Goal: Task Accomplishment & Management: Manage account settings

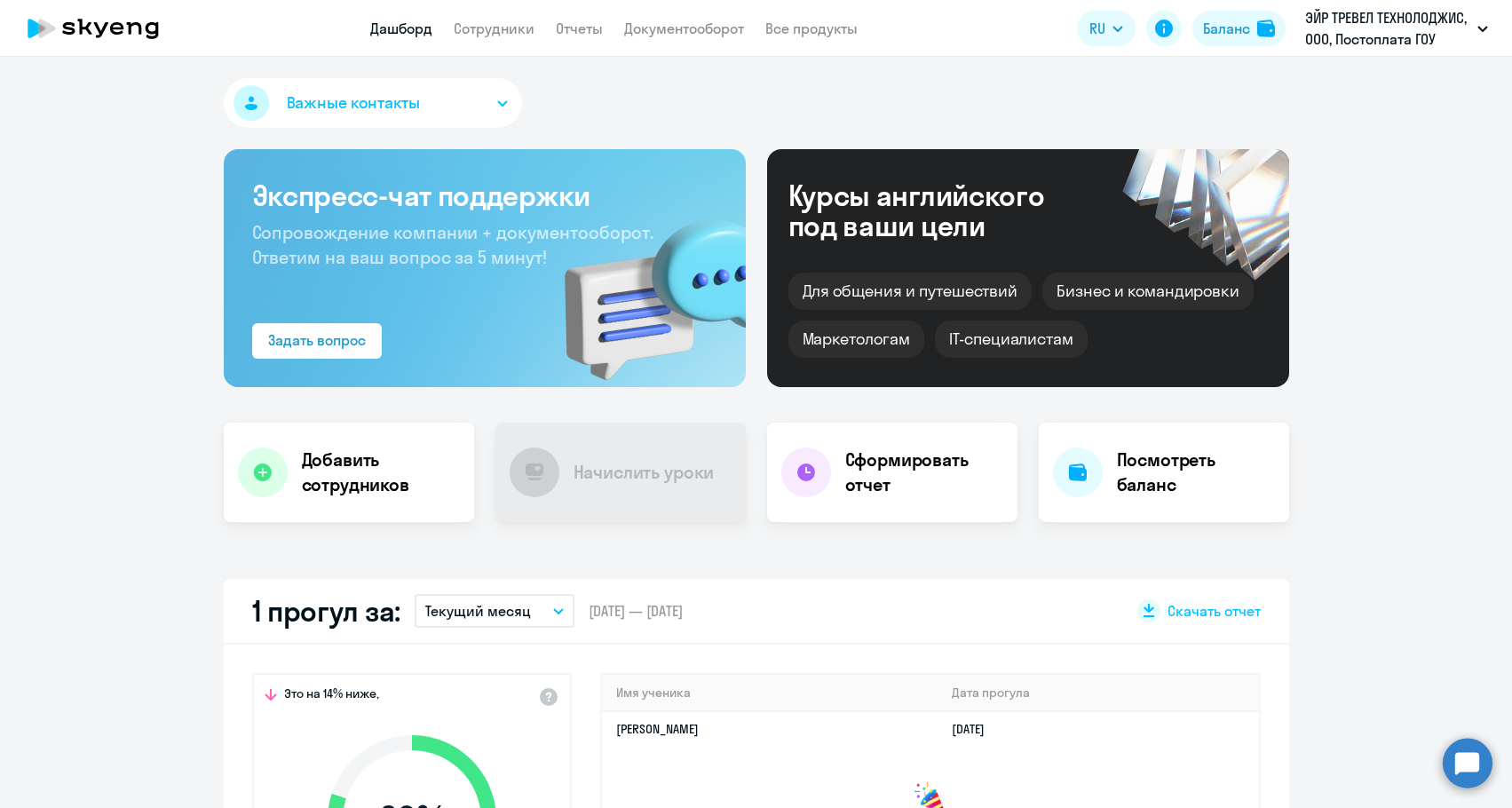
select select "30"
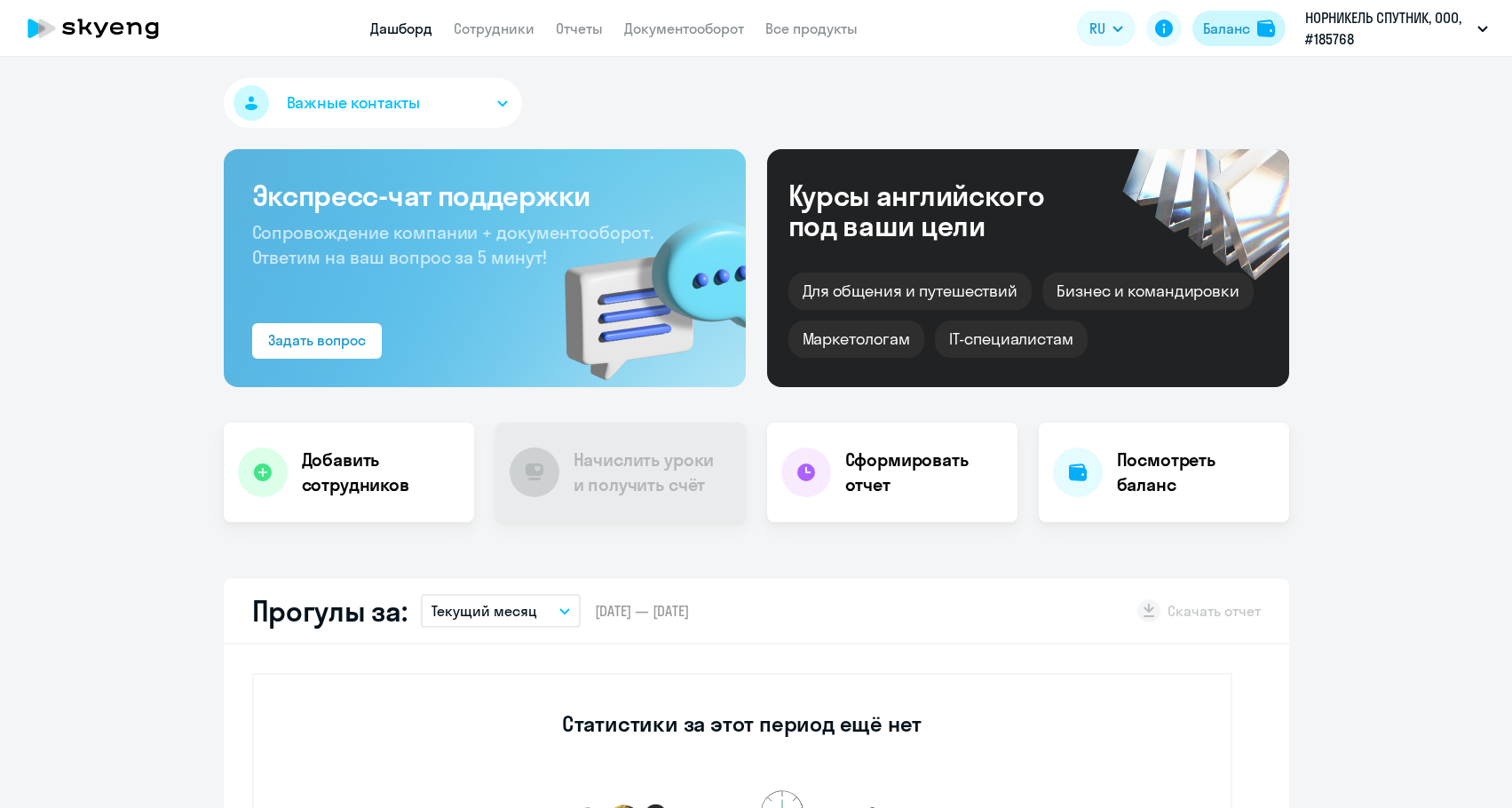
click at [1224, 39] on div "Баланс" at bounding box center [1226, 28] width 47 height 21
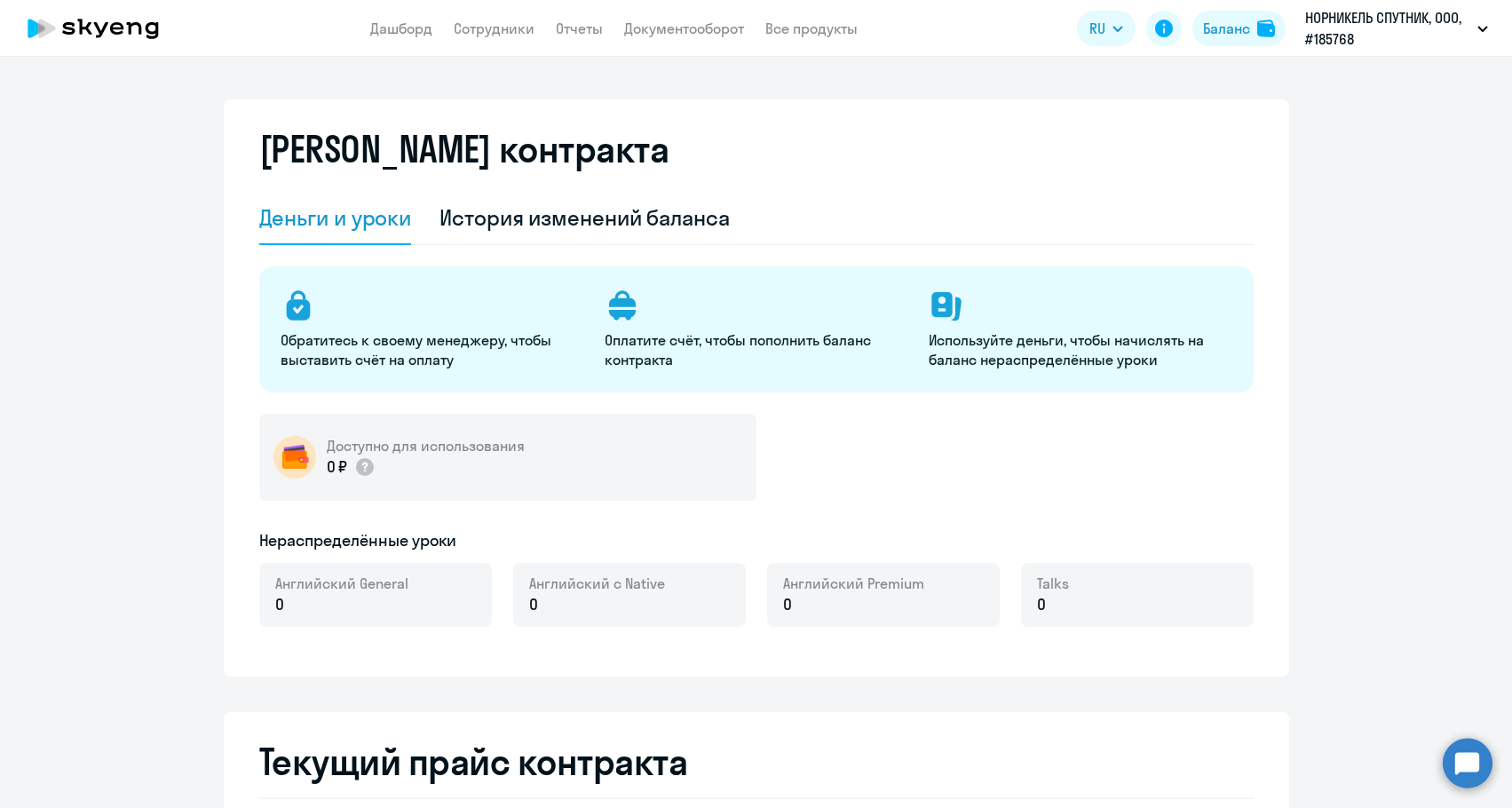
select select "english_adult_not_native_speaker"
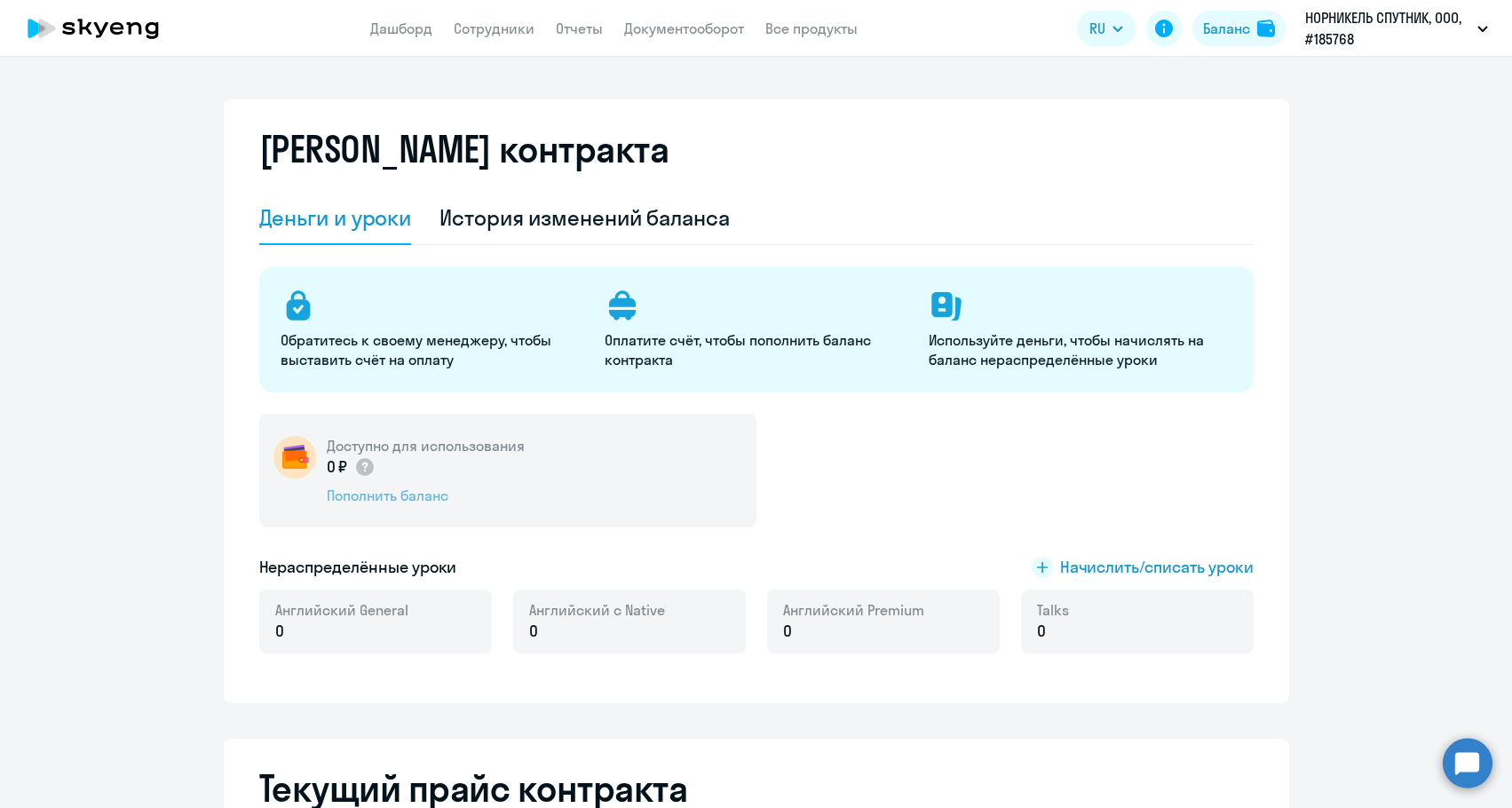
click at [412, 491] on div "Пополнить баланс" at bounding box center [426, 495] width 198 height 19
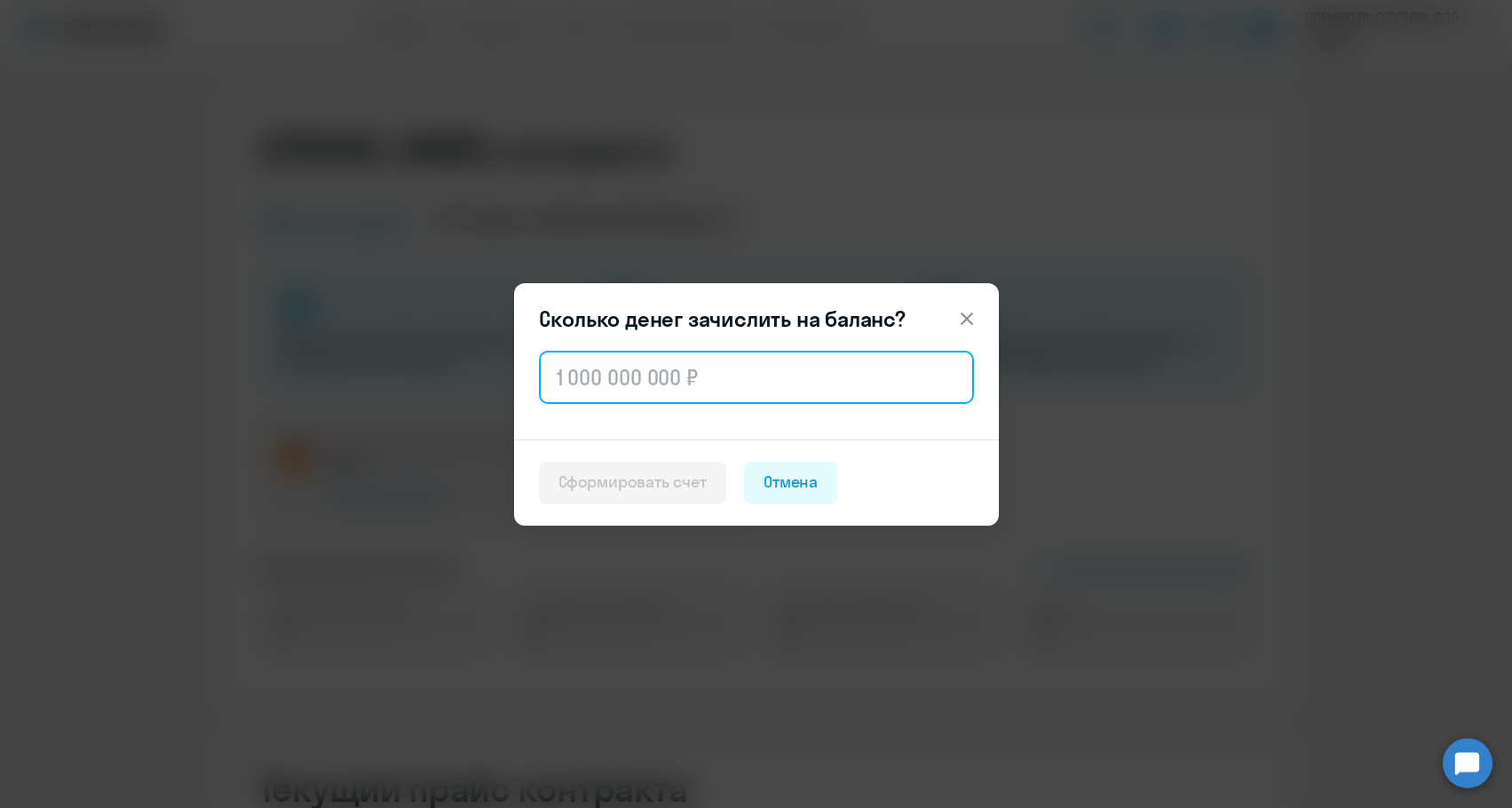
click at [655, 372] on input "text" at bounding box center [757, 377] width 435 height 53
click at [661, 391] on input "text" at bounding box center [757, 377] width 435 height 53
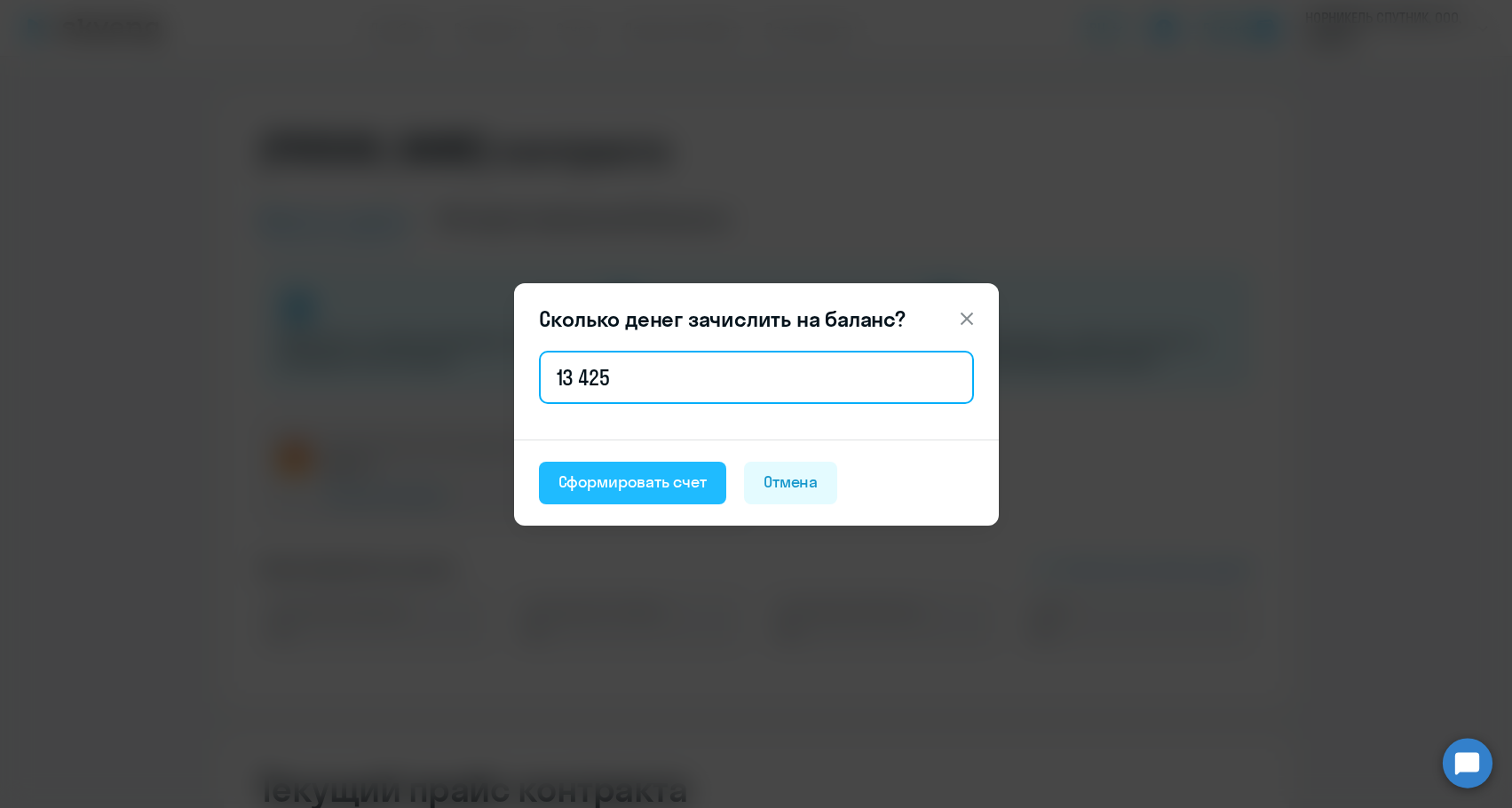
type input "13 425"
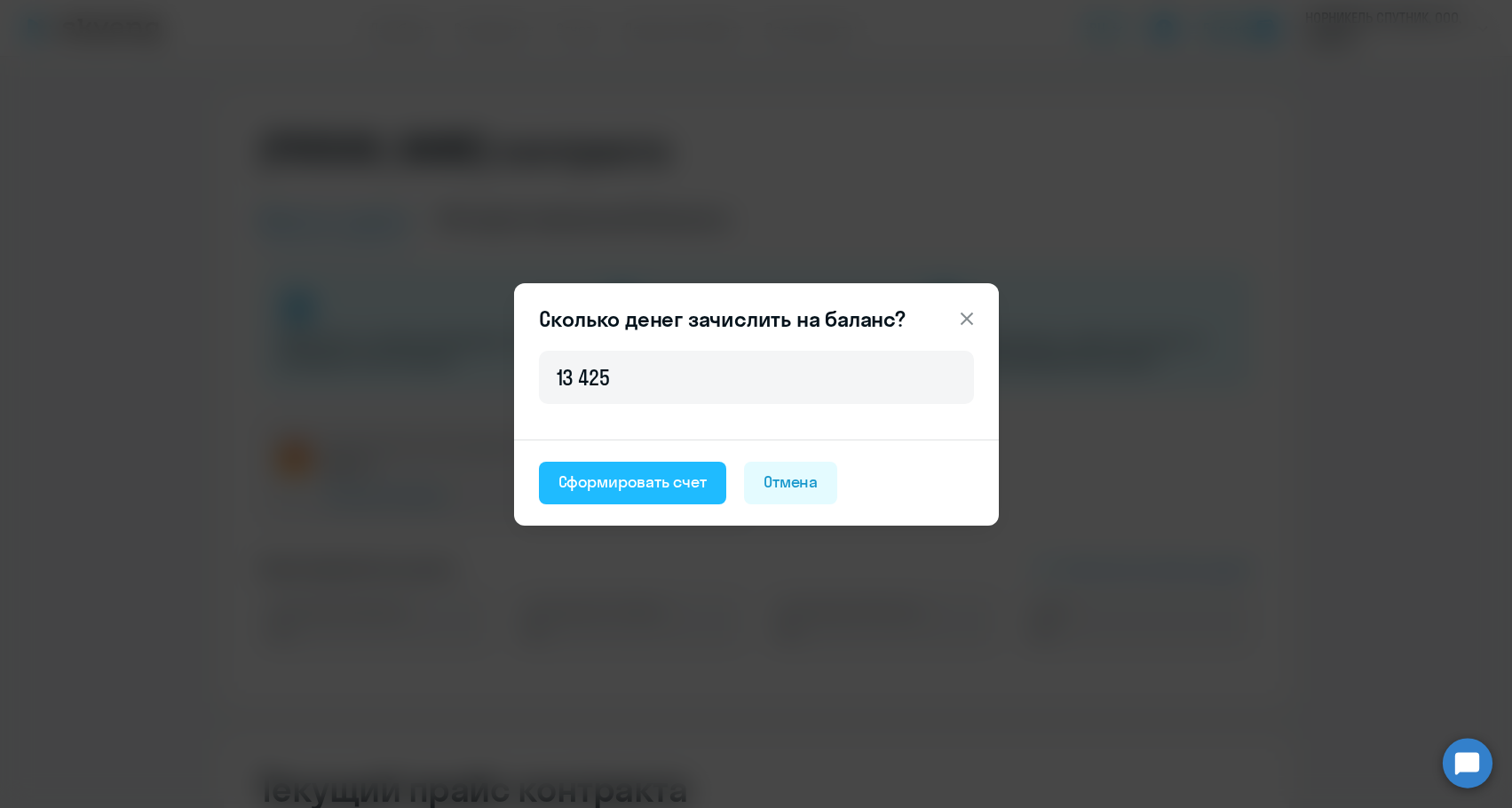
click at [681, 463] on footer "Сформировать счет [PERSON_NAME]" at bounding box center [757, 482] width 485 height 86
click at [675, 483] on div "Сформировать счет" at bounding box center [632, 481] width 148 height 23
